Goal: Task Accomplishment & Management: Use online tool/utility

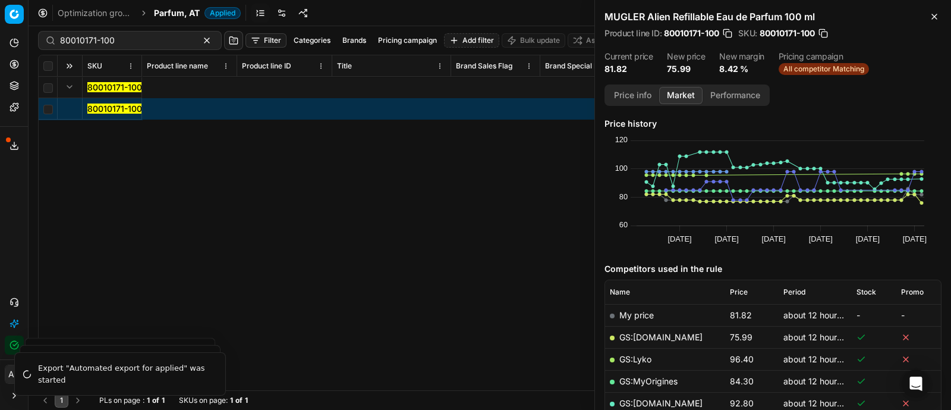
scroll to position [170, 0]
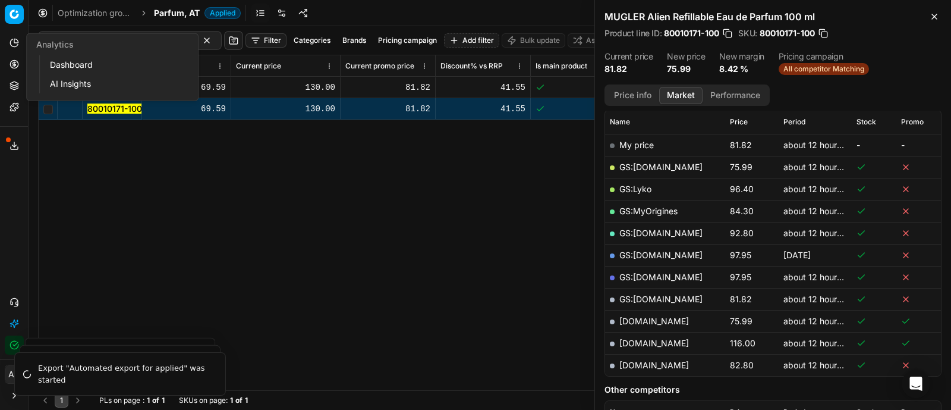
click at [13, 46] on icon at bounding box center [14, 43] width 8 height 8
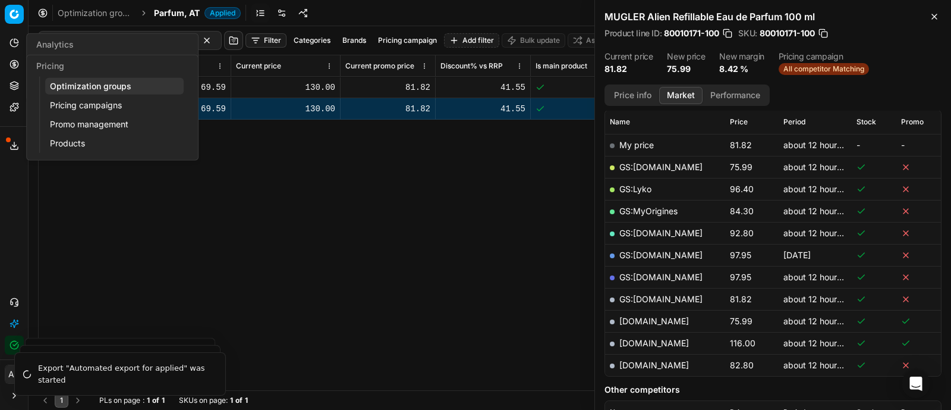
click at [12, 65] on icon at bounding box center [15, 64] width 10 height 10
click at [64, 87] on link "Optimization groups" at bounding box center [114, 86] width 138 height 17
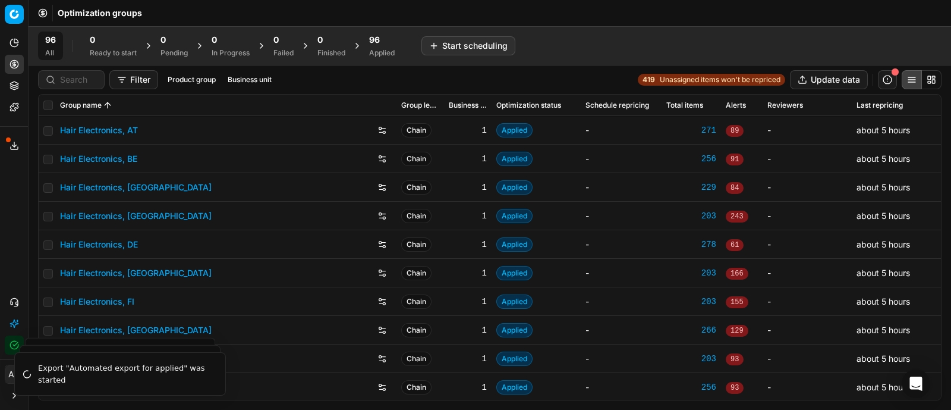
click at [382, 48] on div "Applied" at bounding box center [382, 53] width 26 height 10
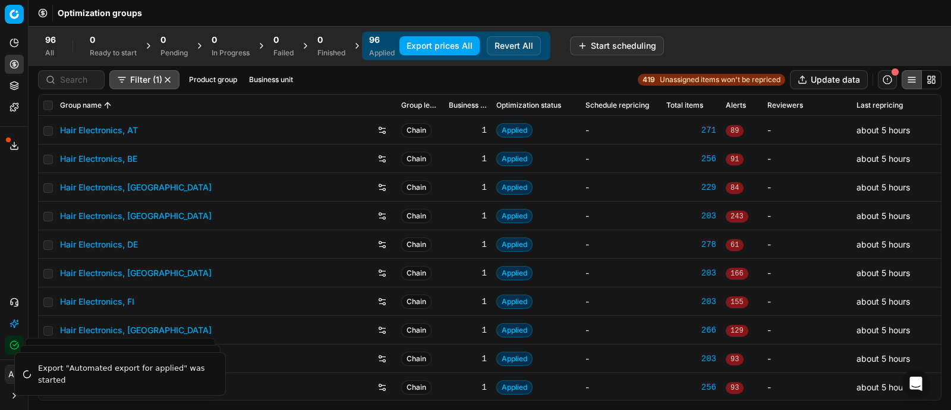
click at [435, 44] on button "Export prices All" at bounding box center [439, 45] width 80 height 19
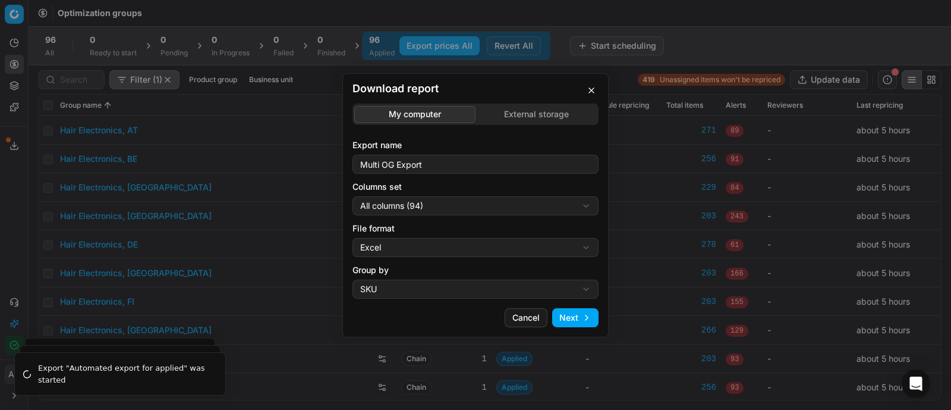
click at [478, 204] on div "Download report My computer External storage Export name Multi OG Export Column…" at bounding box center [475, 205] width 951 height 410
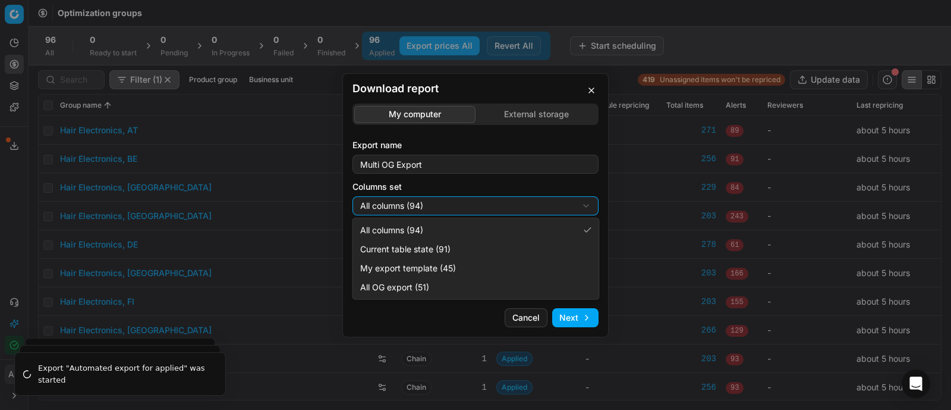
select select "custom"
